Goal: Understand process/instructions: Learn how to perform a task or action

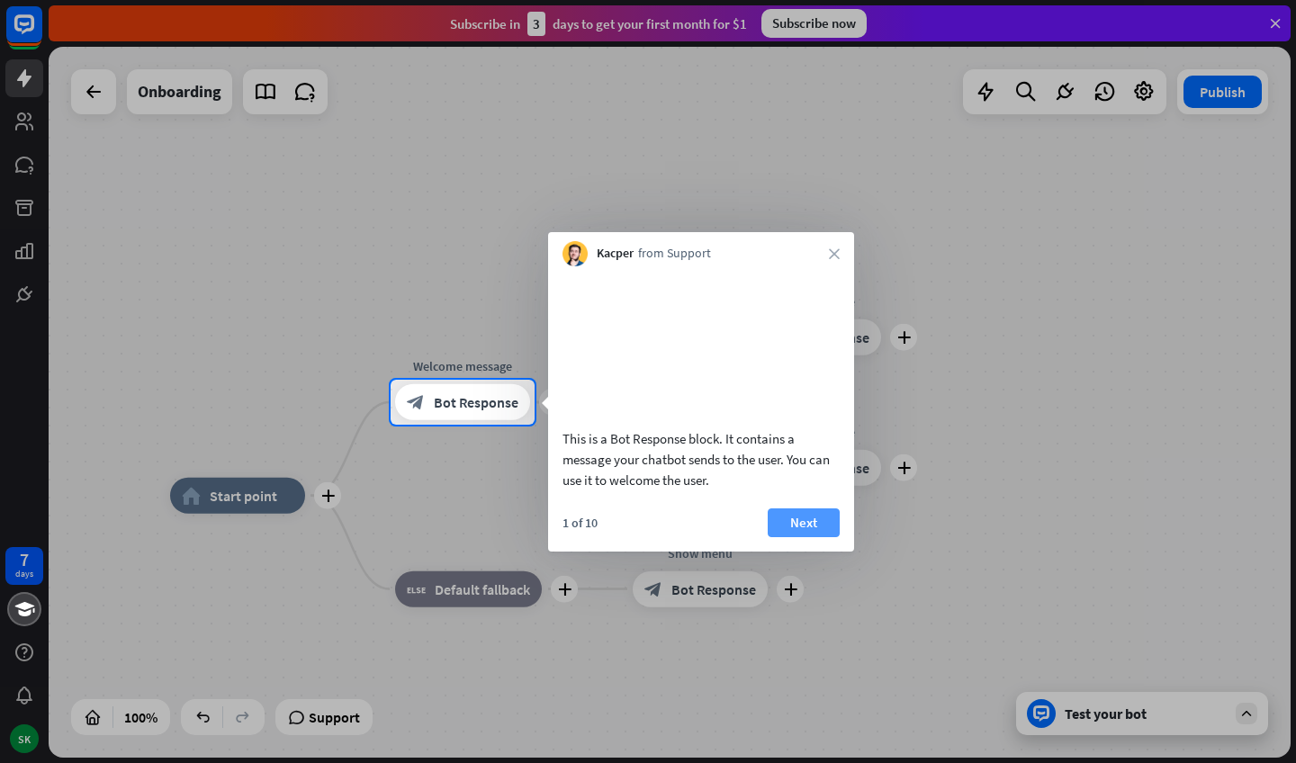
click at [795, 537] on button "Next" at bounding box center [804, 523] width 72 height 29
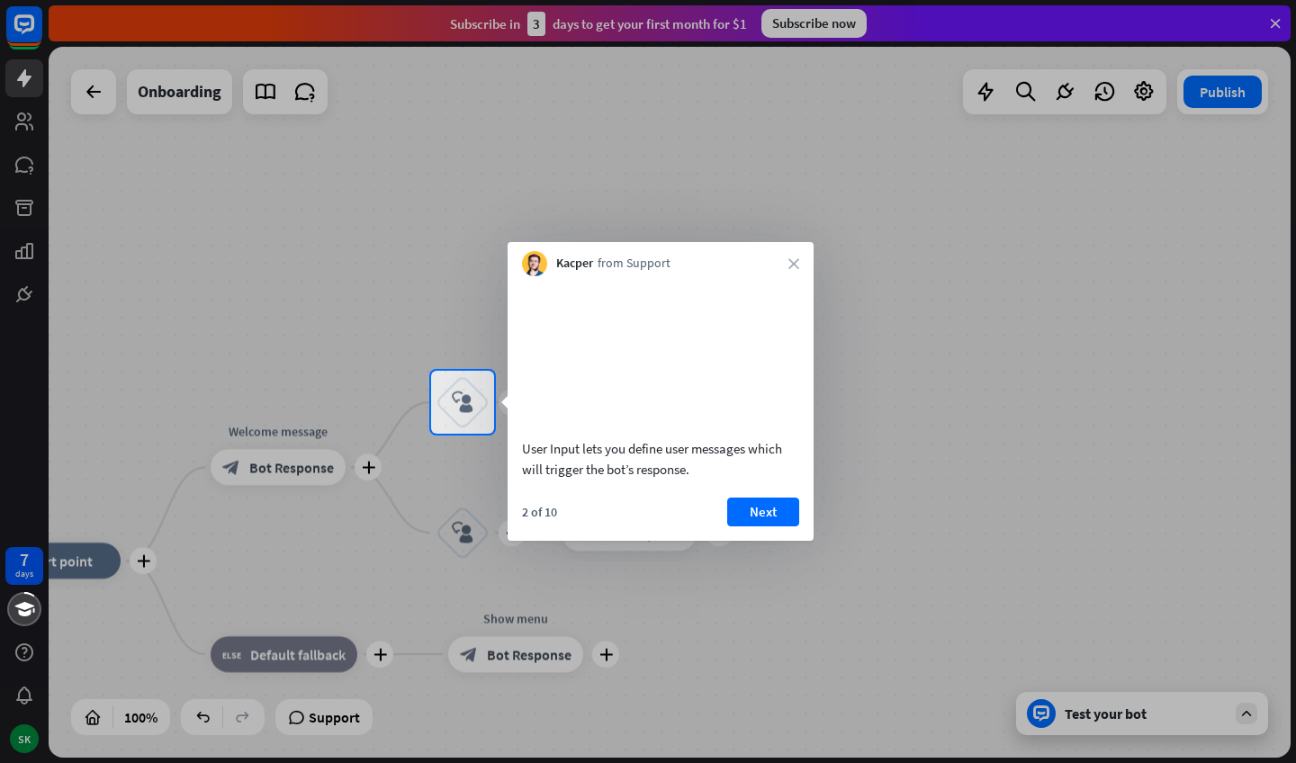
click at [764, 541] on div "2 of 10 Next" at bounding box center [661, 519] width 306 height 43
click at [763, 527] on button "Next" at bounding box center [763, 512] width 72 height 29
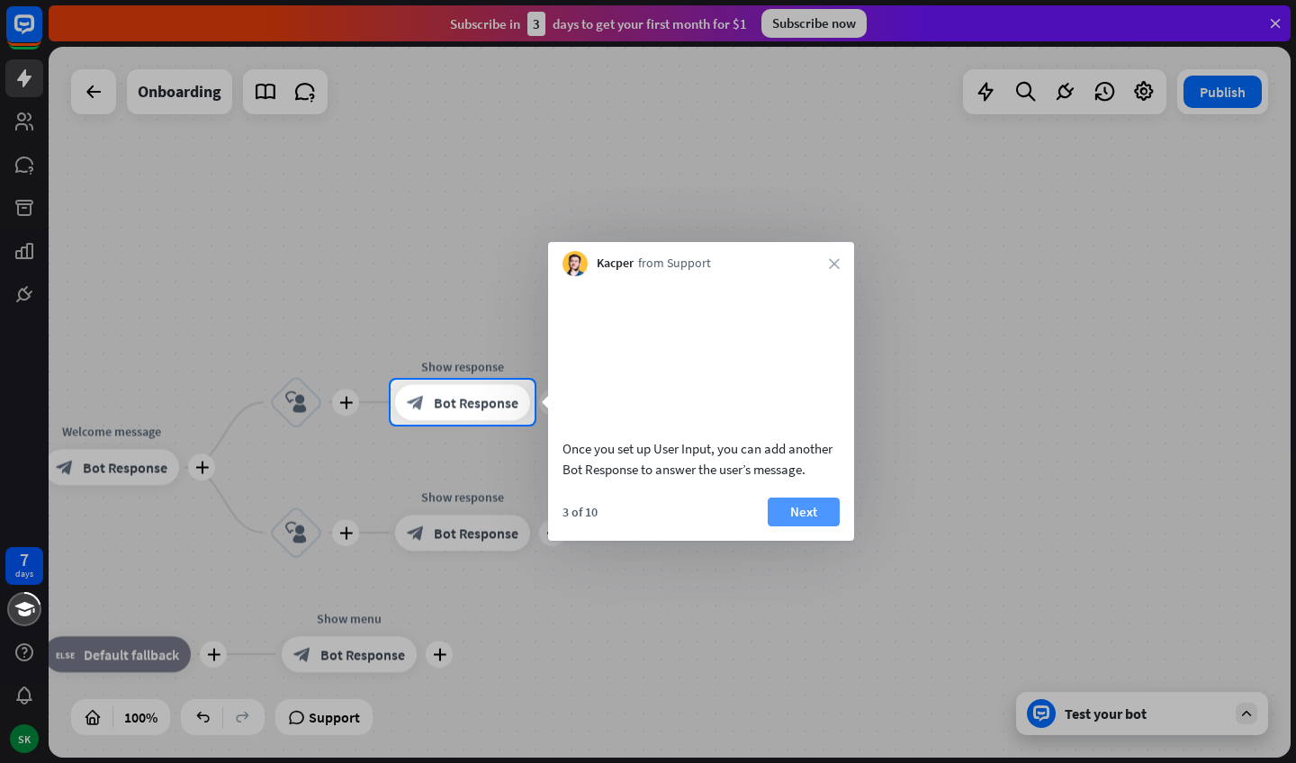
click at [793, 522] on button "Next" at bounding box center [804, 512] width 72 height 29
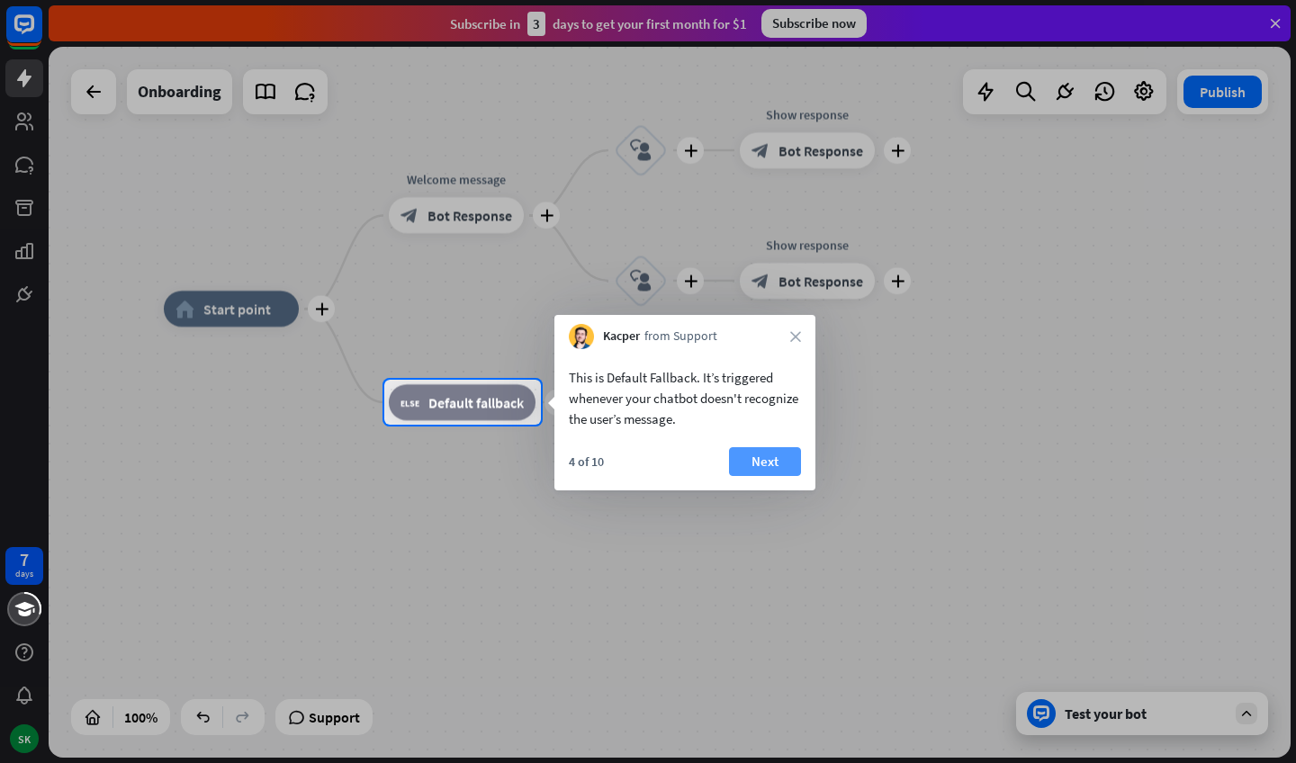
click at [750, 459] on button "Next" at bounding box center [765, 461] width 72 height 29
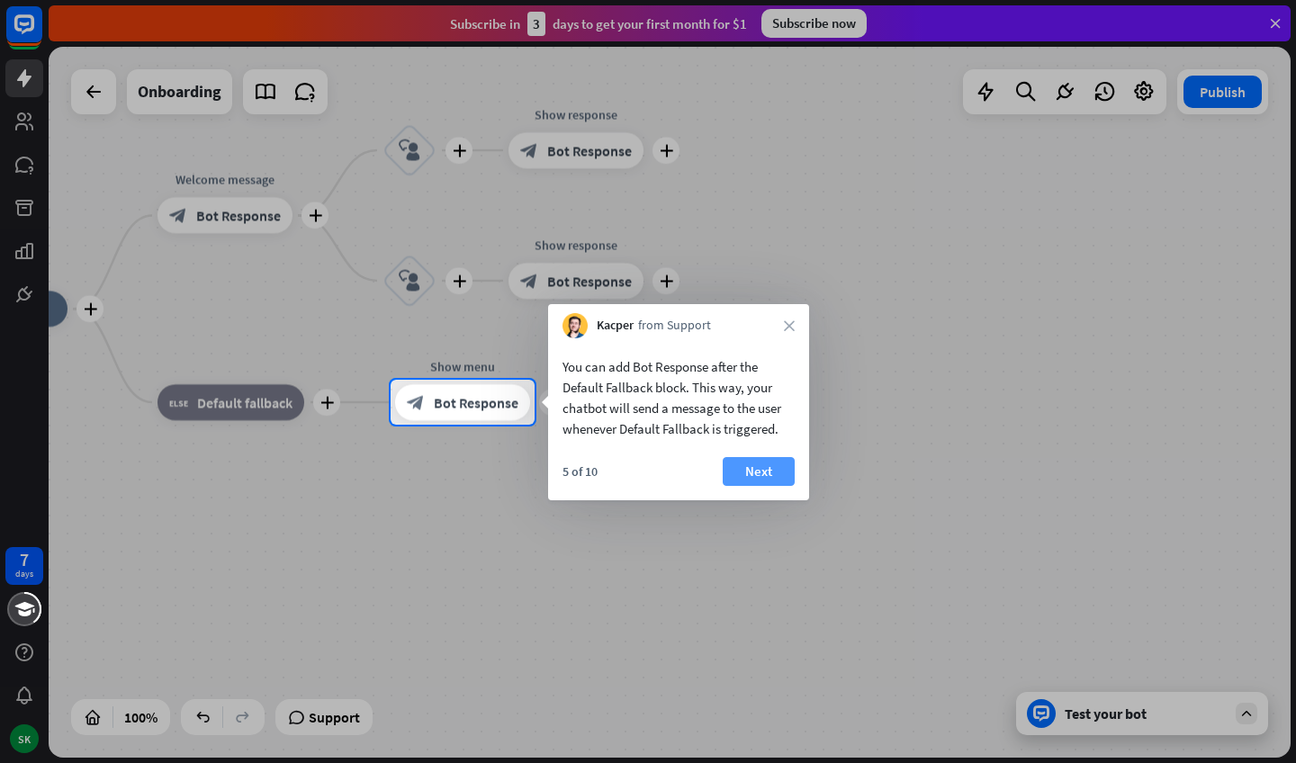
click at [781, 470] on button "Next" at bounding box center [759, 471] width 72 height 29
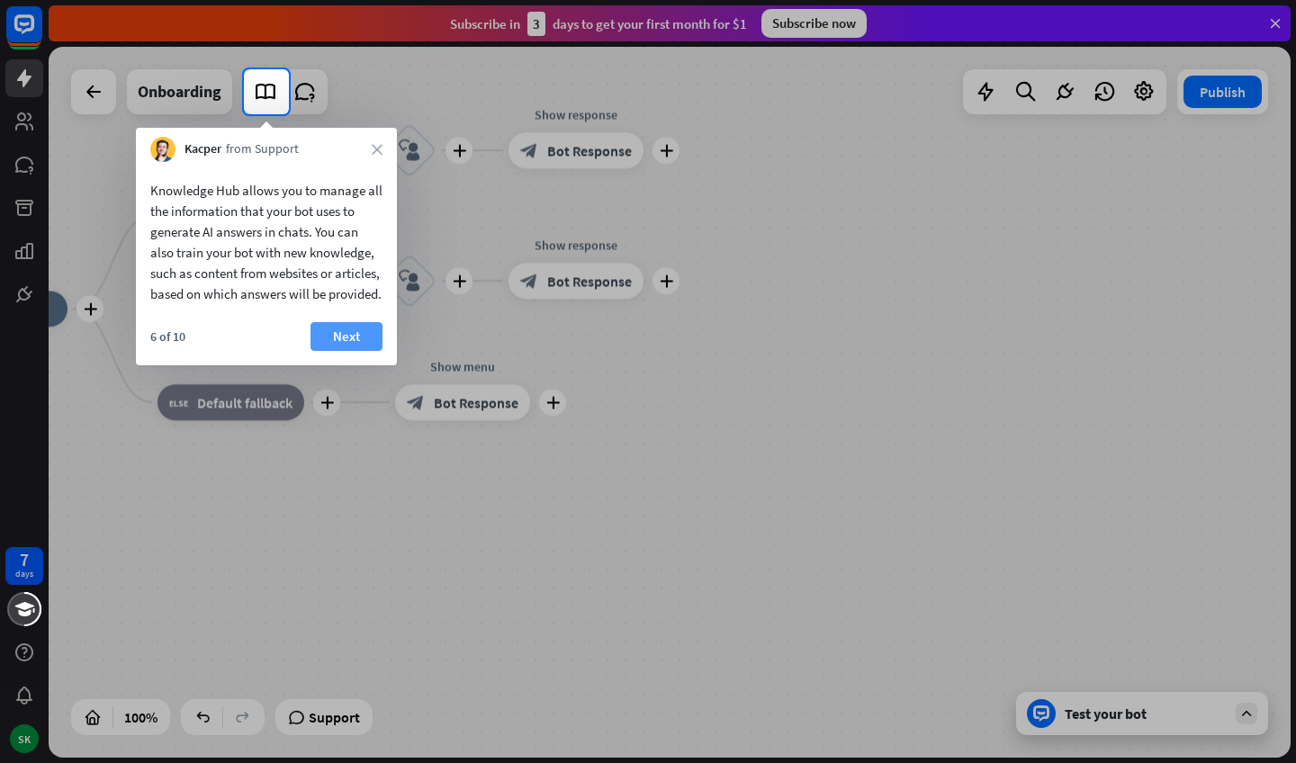
click at [356, 351] on button "Next" at bounding box center [347, 336] width 72 height 29
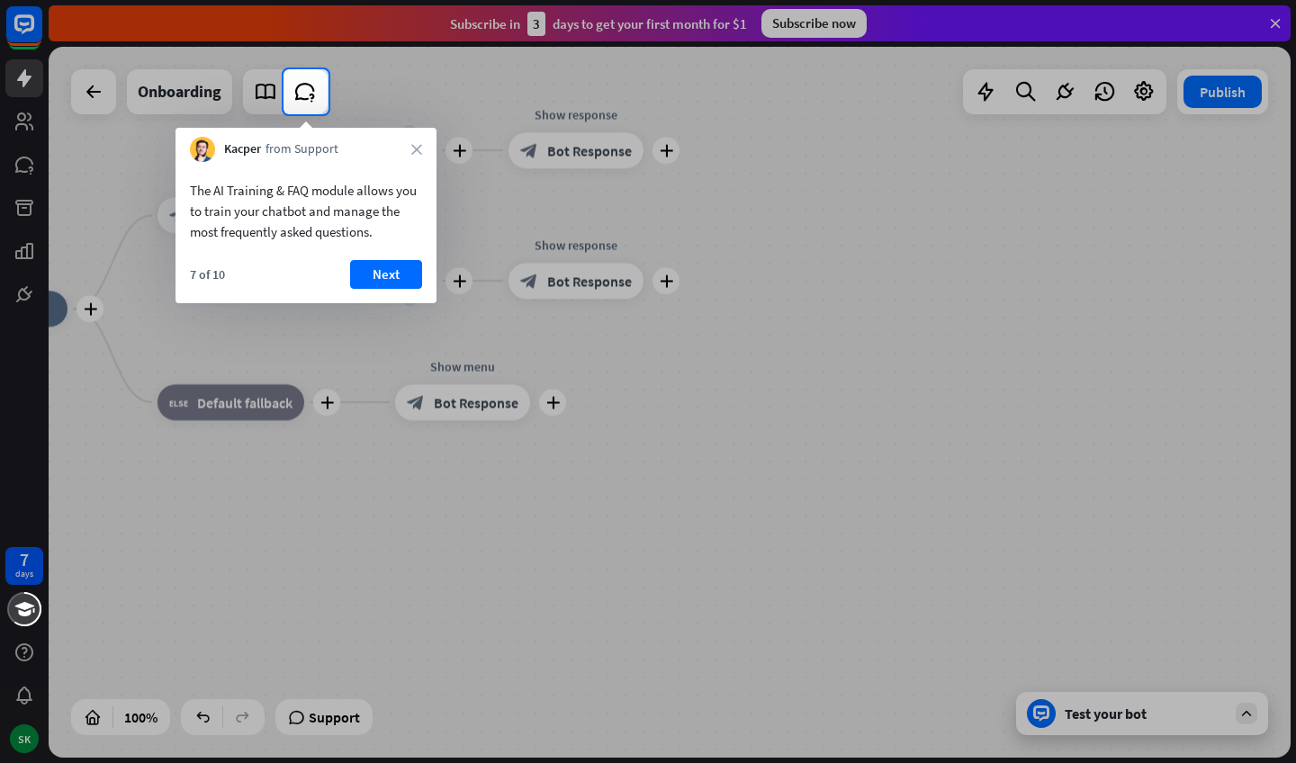
click at [407, 285] on button "Next" at bounding box center [386, 274] width 72 height 29
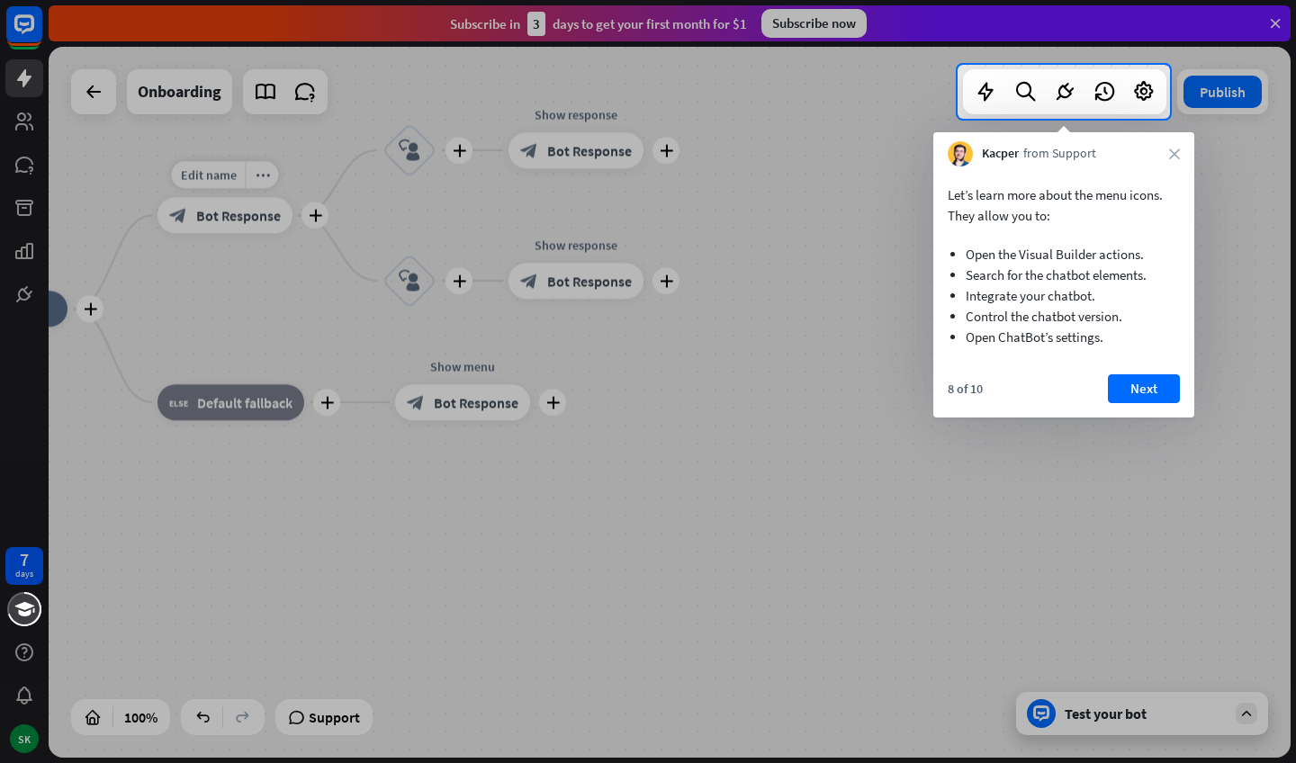
click at [259, 223] on div at bounding box center [648, 441] width 1296 height 645
click at [1225, 409] on div at bounding box center [648, 441] width 1296 height 645
click at [1185, 384] on div "8 of 10 Next" at bounding box center [1063, 395] width 261 height 43
click at [1150, 387] on button "Next" at bounding box center [1144, 388] width 72 height 29
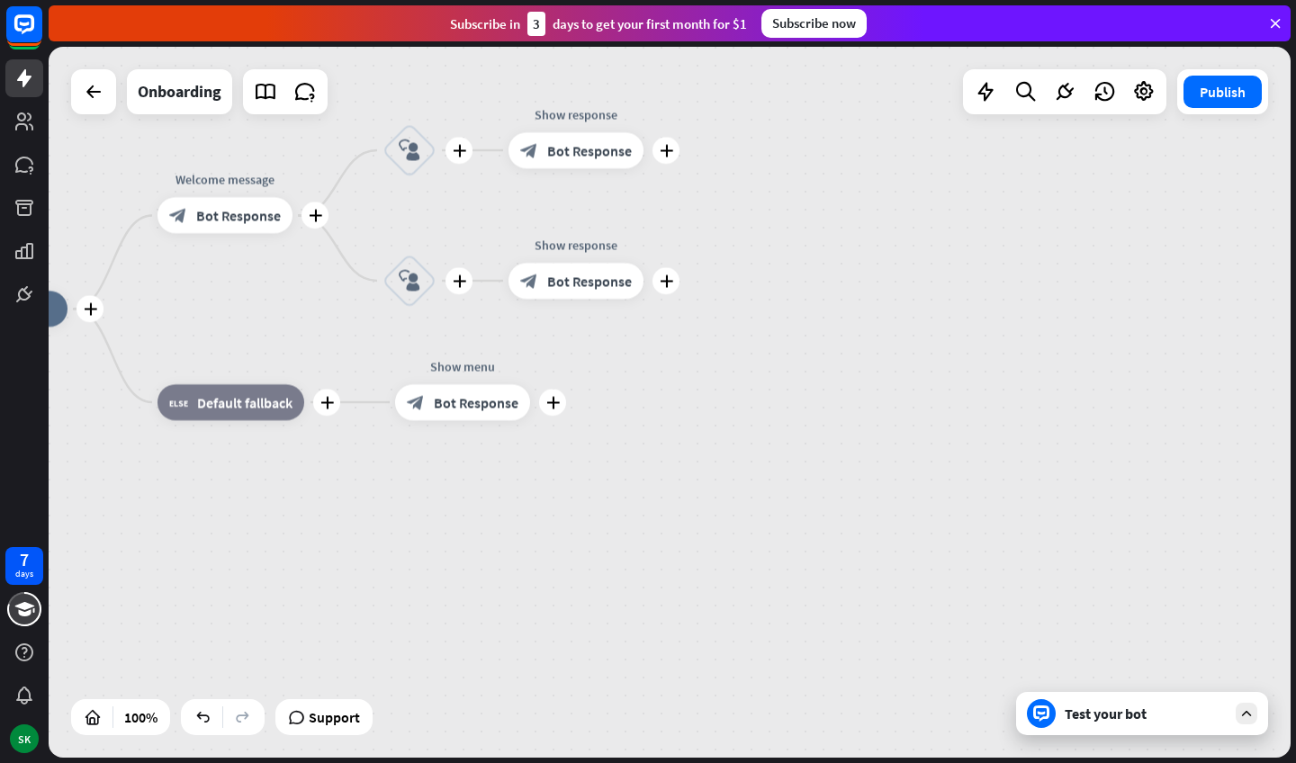
click at [1148, 386] on div "plus home_2 Start point plus Welcome message block_bot_response Bot Response pl…" at bounding box center [553, 664] width 1242 height 711
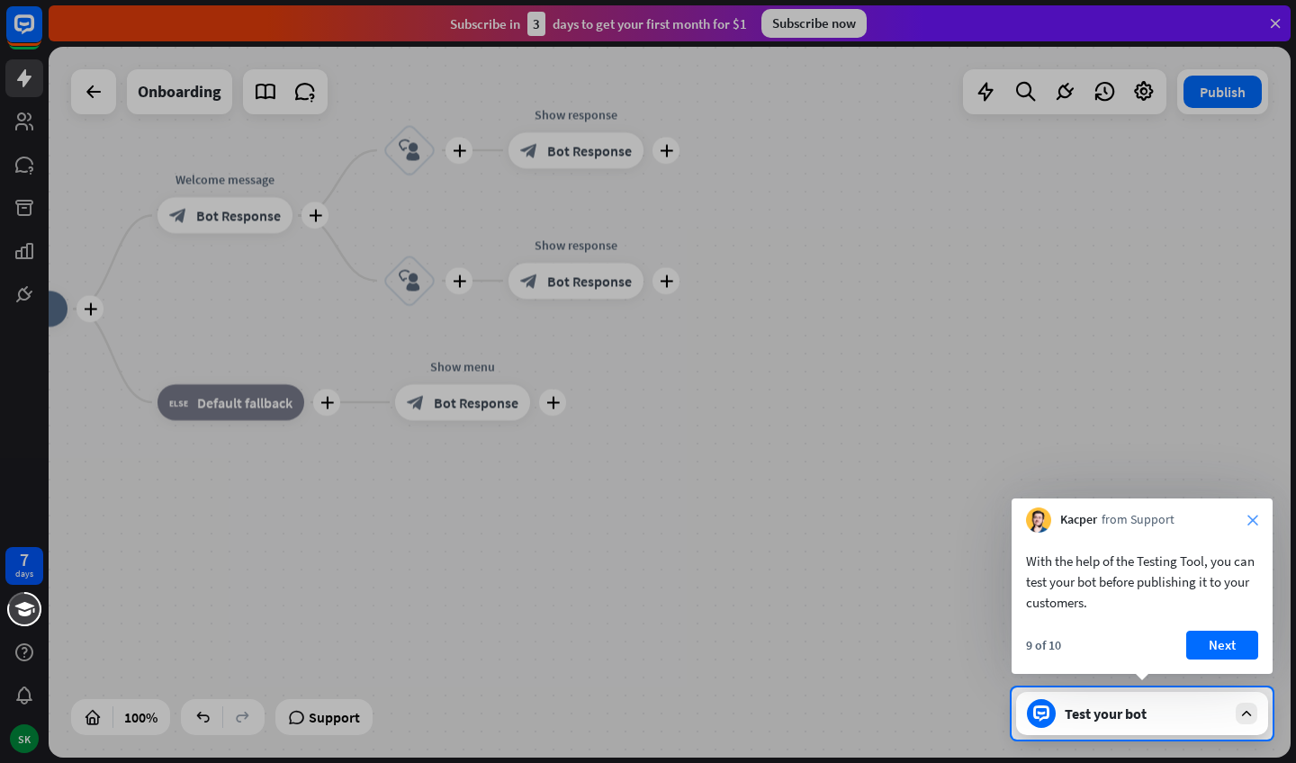
click at [1249, 515] on div "Kacper from Support close" at bounding box center [1142, 516] width 261 height 34
click at [1254, 515] on div "Kacper from Support close" at bounding box center [1142, 516] width 261 height 34
drag, startPoint x: 1264, startPoint y: 522, endPoint x: 1250, endPoint y: 529, distance: 15.3
click at [1258, 526] on div "Kacper from Support close" at bounding box center [1142, 516] width 261 height 34
click at [1249, 527] on div "Kacper from Support close" at bounding box center [1142, 516] width 261 height 34
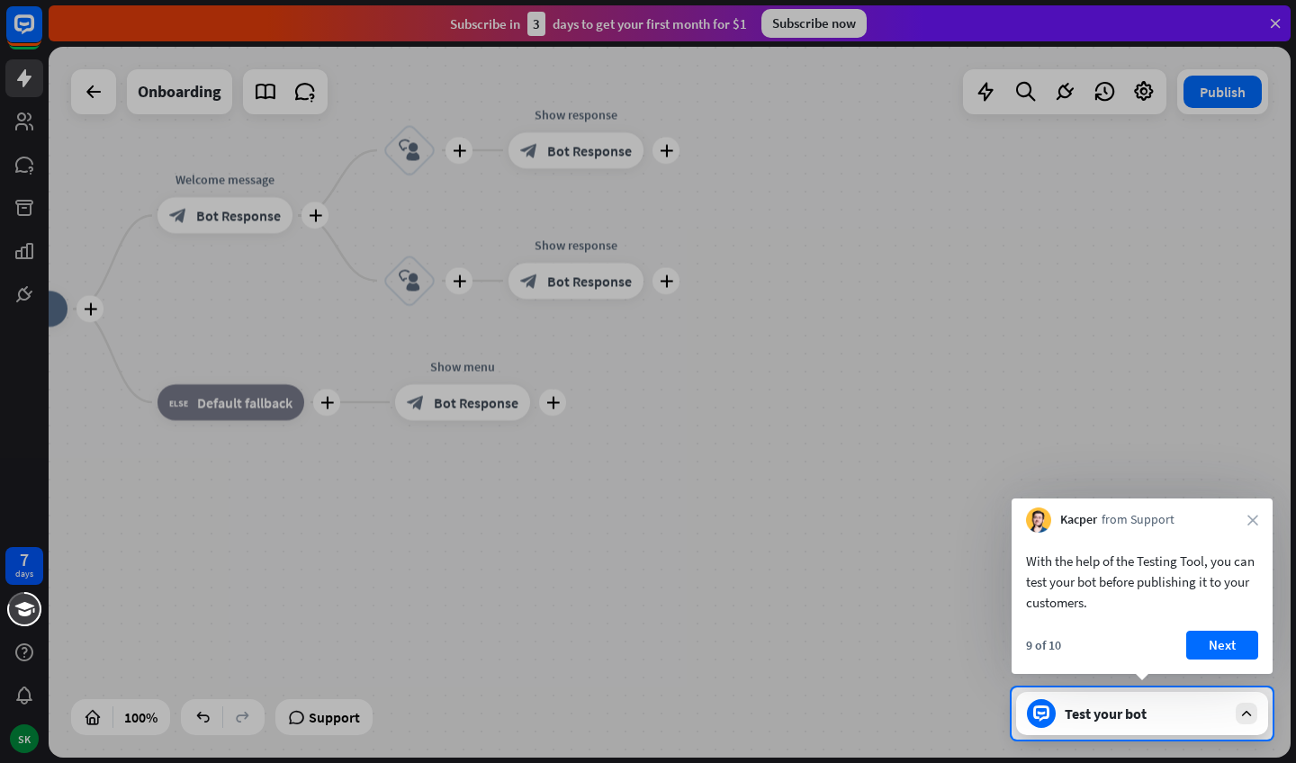
click at [1253, 523] on icon "close" at bounding box center [1253, 520] width 11 height 11
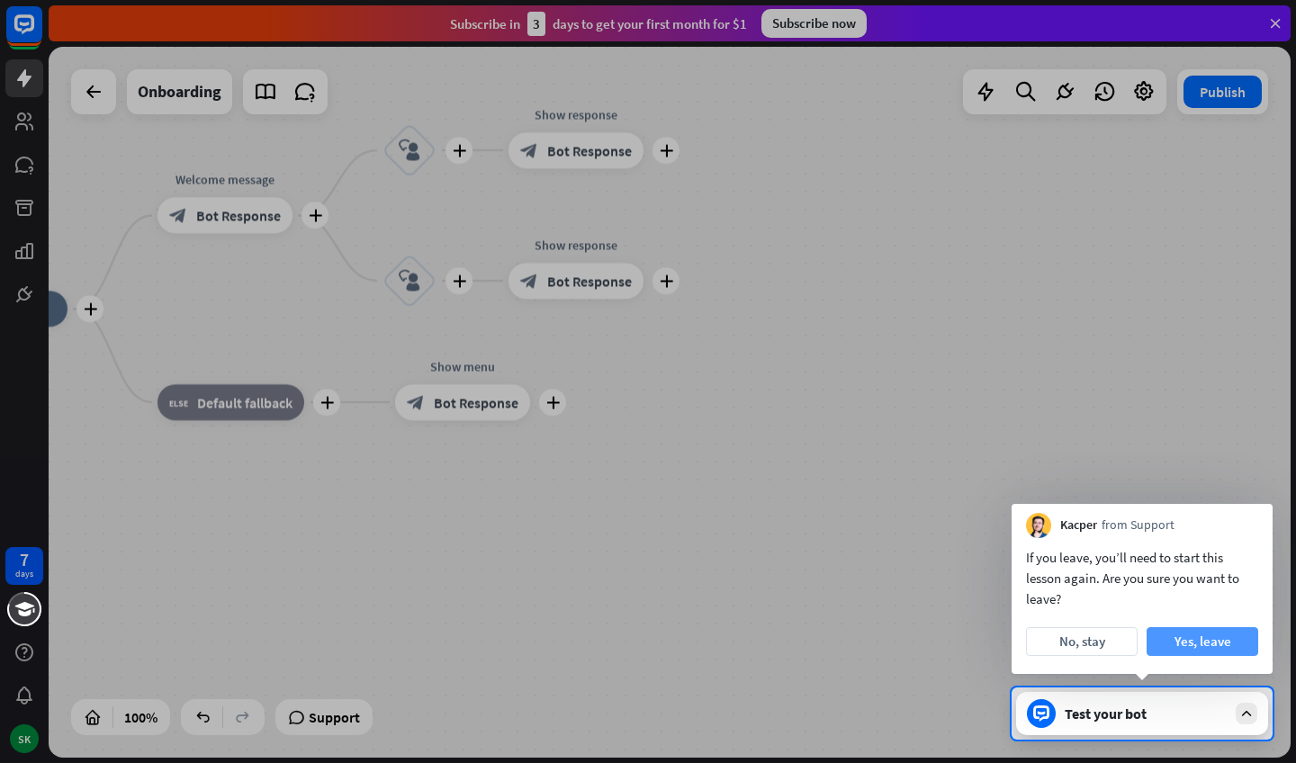
click at [1183, 643] on button "Yes, leave" at bounding box center [1203, 641] width 112 height 29
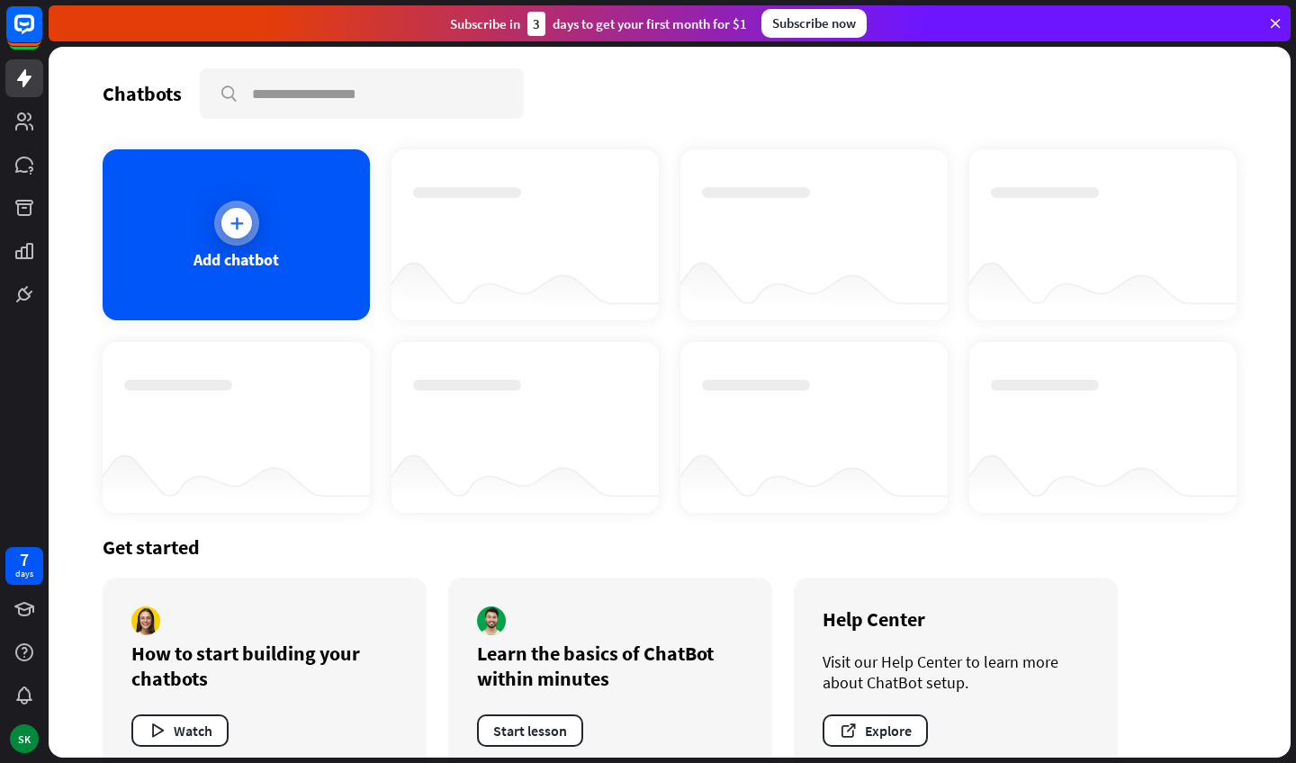
click at [230, 221] on icon at bounding box center [237, 223] width 18 height 18
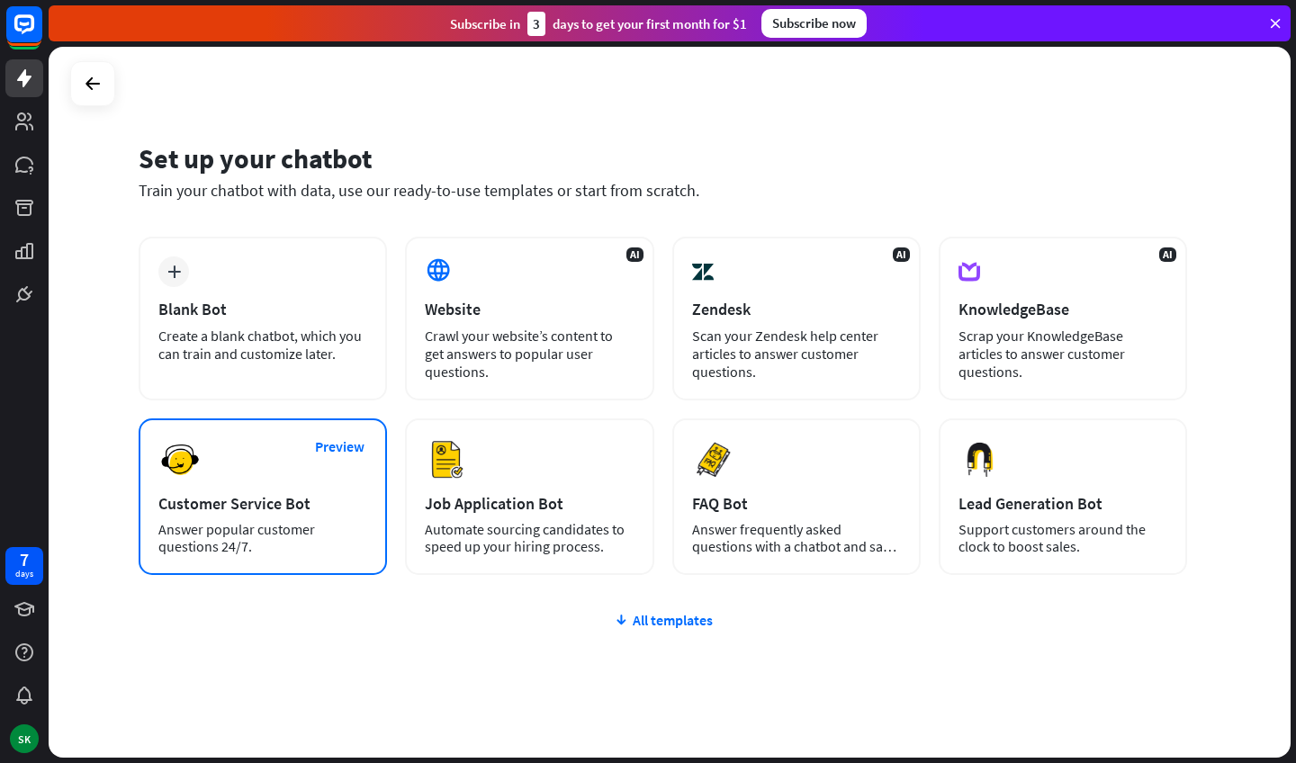
click at [277, 478] on div "Preview Customer Service Bot Answer popular customer questions 24/7." at bounding box center [263, 497] width 248 height 157
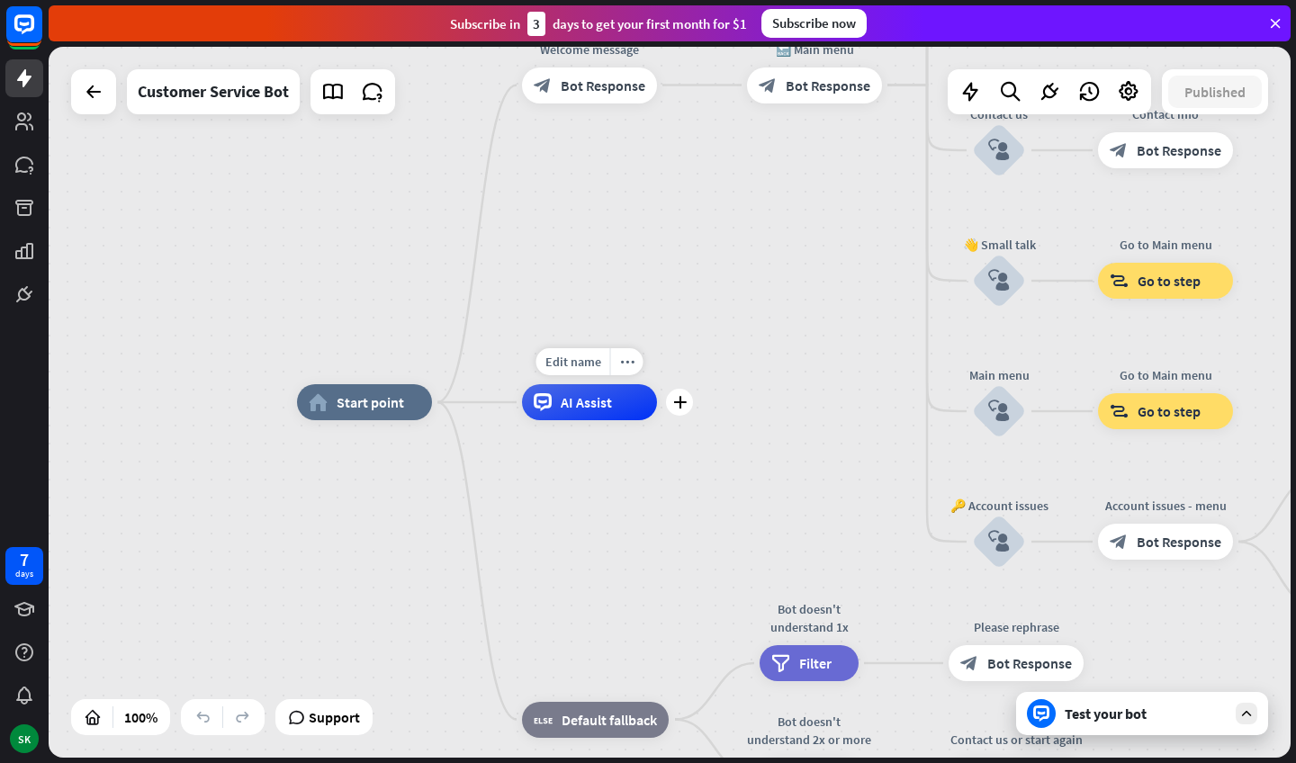
click at [565, 407] on span "AI Assist" at bounding box center [586, 402] width 51 height 18
click at [648, 204] on div "home_2 Start point Welcome message block_bot_response Bot Response 🔙 Main menu …" at bounding box center [670, 402] width 1242 height 711
